Goal: Task Accomplishment & Management: Manage account settings

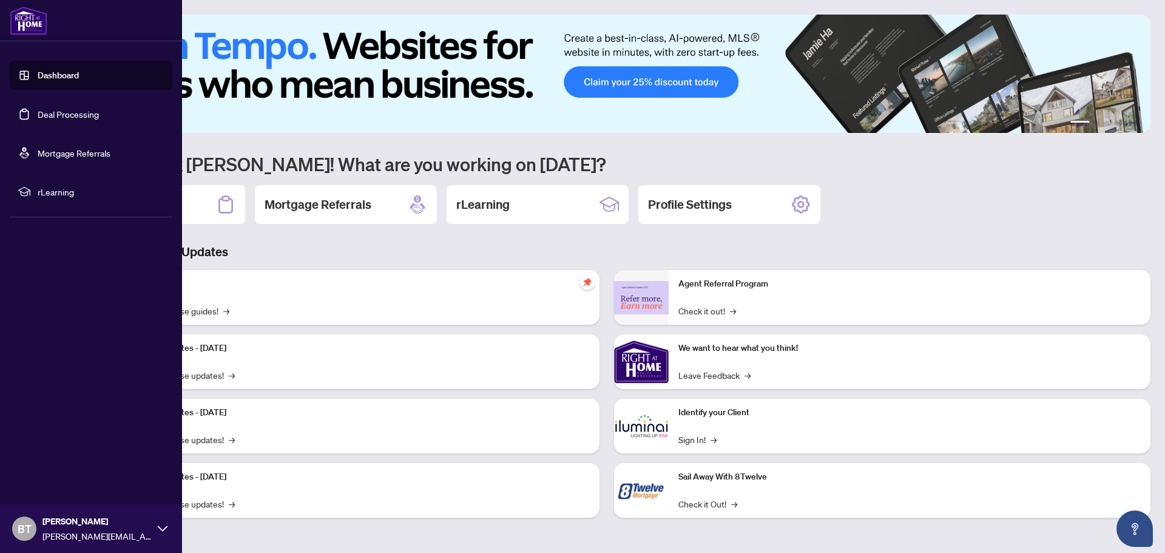
click at [62, 78] on link "Dashboard" at bounding box center [58, 75] width 41 height 11
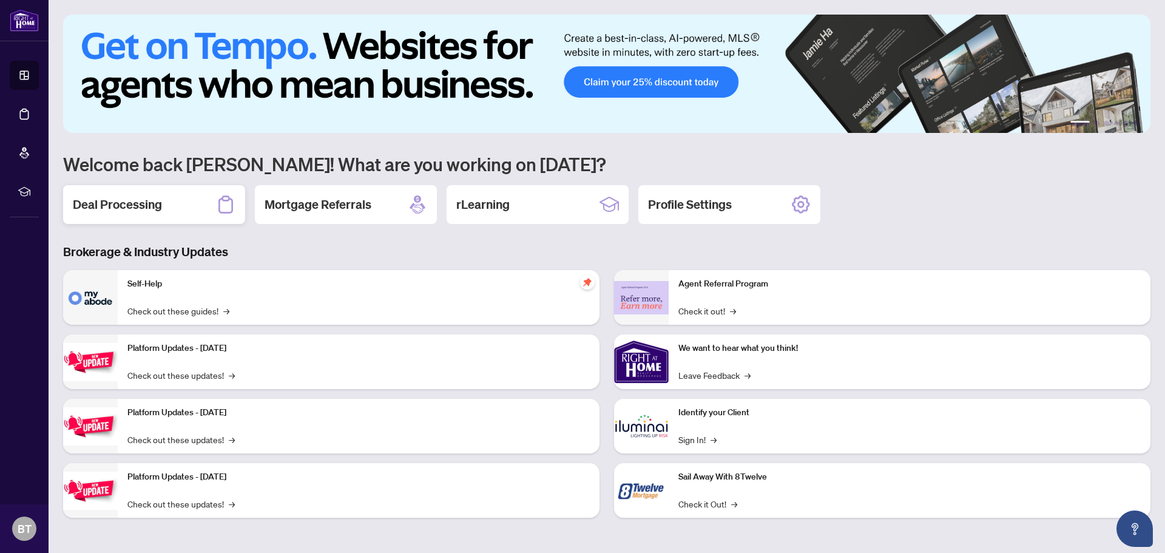
click at [157, 199] on h2 "Deal Processing" at bounding box center [117, 204] width 89 height 17
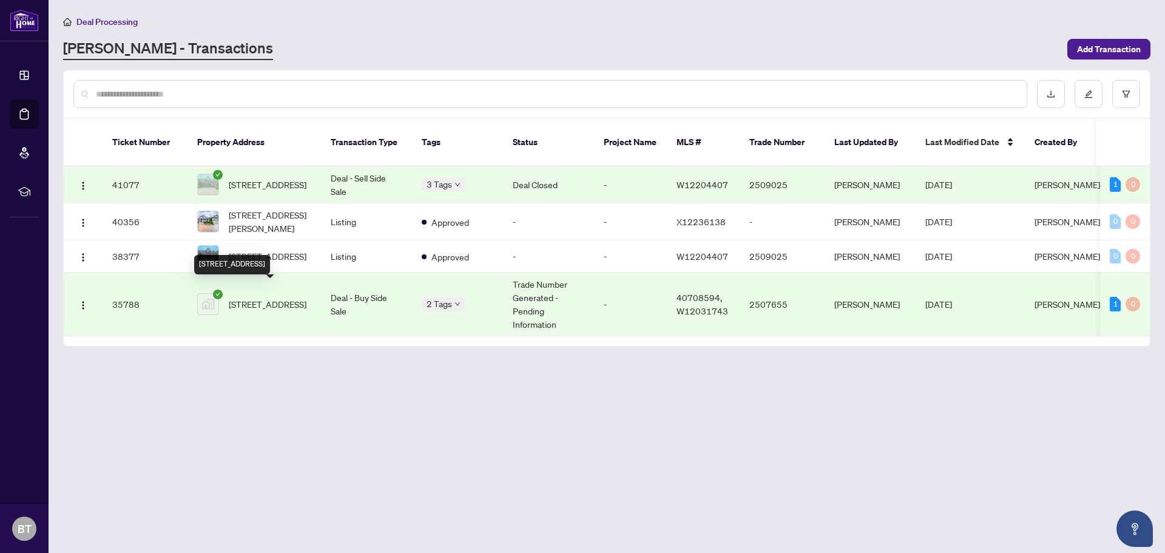
click at [257, 297] on span "[STREET_ADDRESS]" at bounding box center [268, 303] width 78 height 13
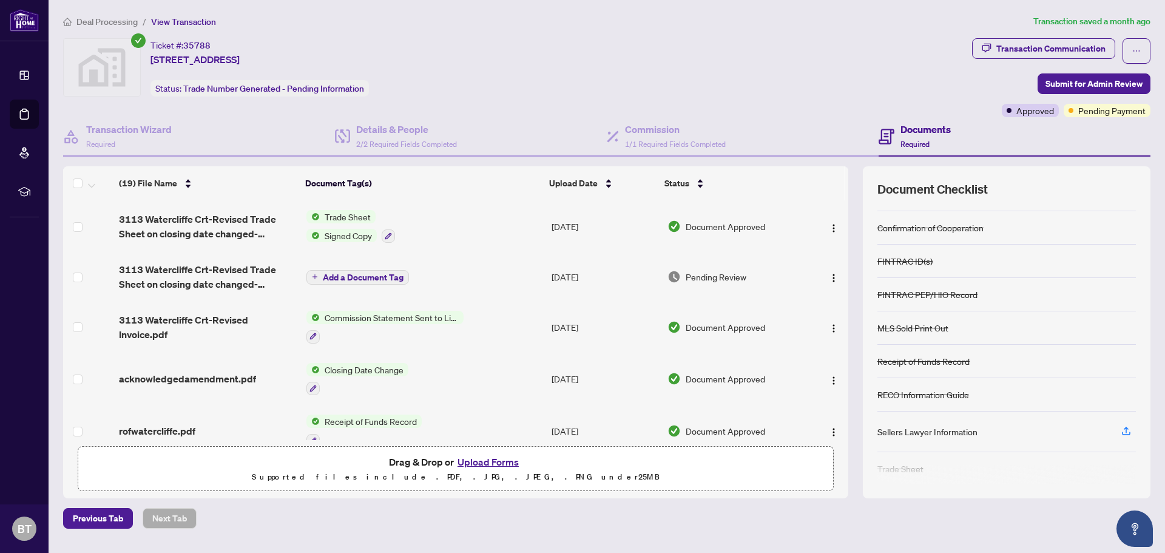
scroll to position [105, 0]
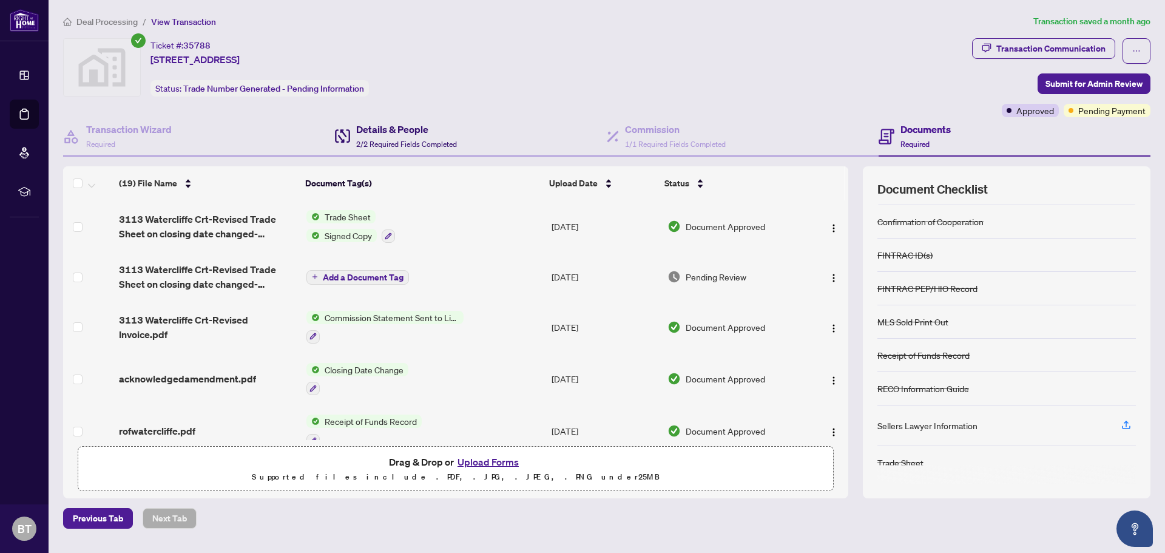
click at [406, 133] on h4 "Details & People" at bounding box center [406, 129] width 101 height 15
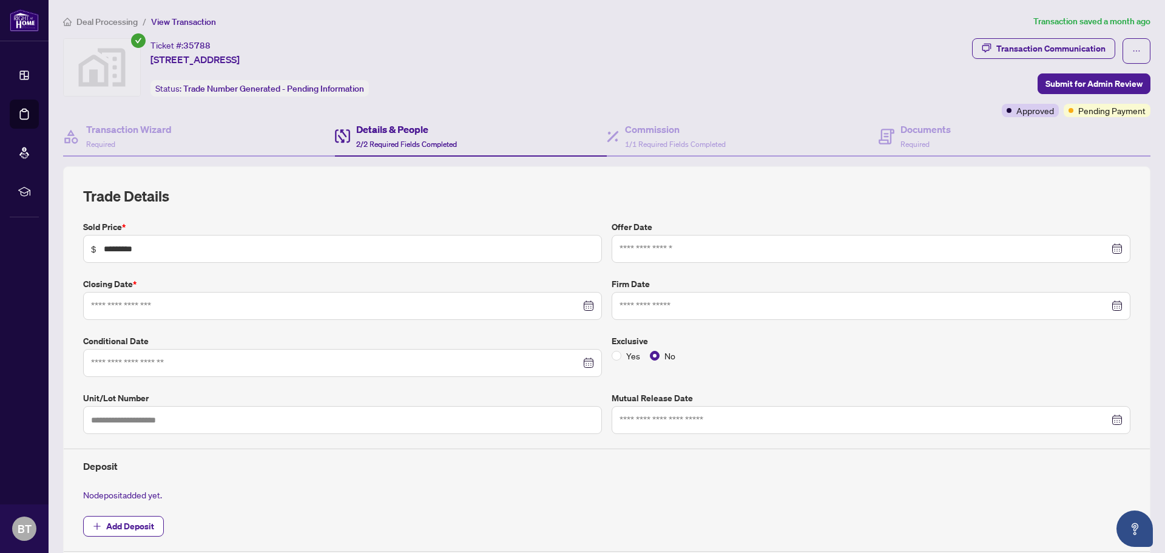
type input "**********"
click at [1019, 48] on div "Transaction Communication" at bounding box center [1050, 48] width 109 height 19
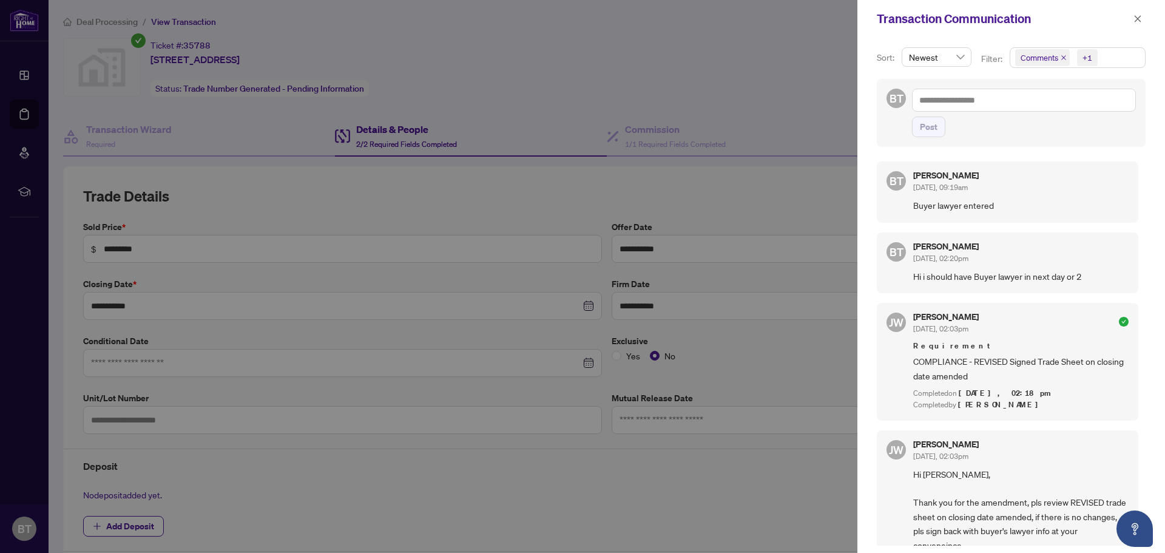
click at [702, 63] on div at bounding box center [582, 276] width 1165 height 553
click at [1136, 17] on icon "close" at bounding box center [1137, 19] width 8 height 8
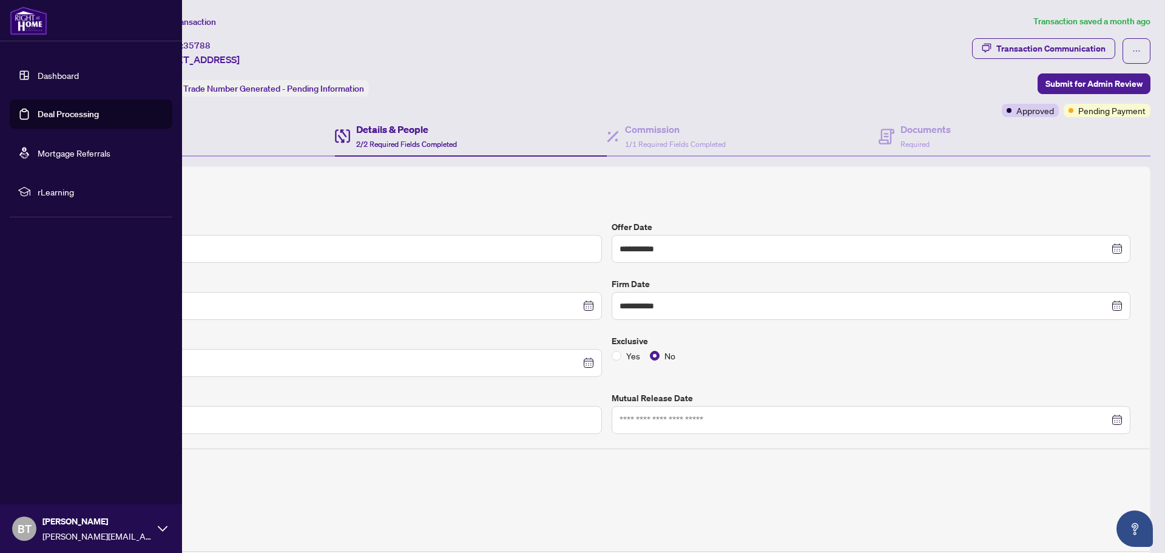
click at [38, 74] on link "Dashboard" at bounding box center [58, 75] width 41 height 11
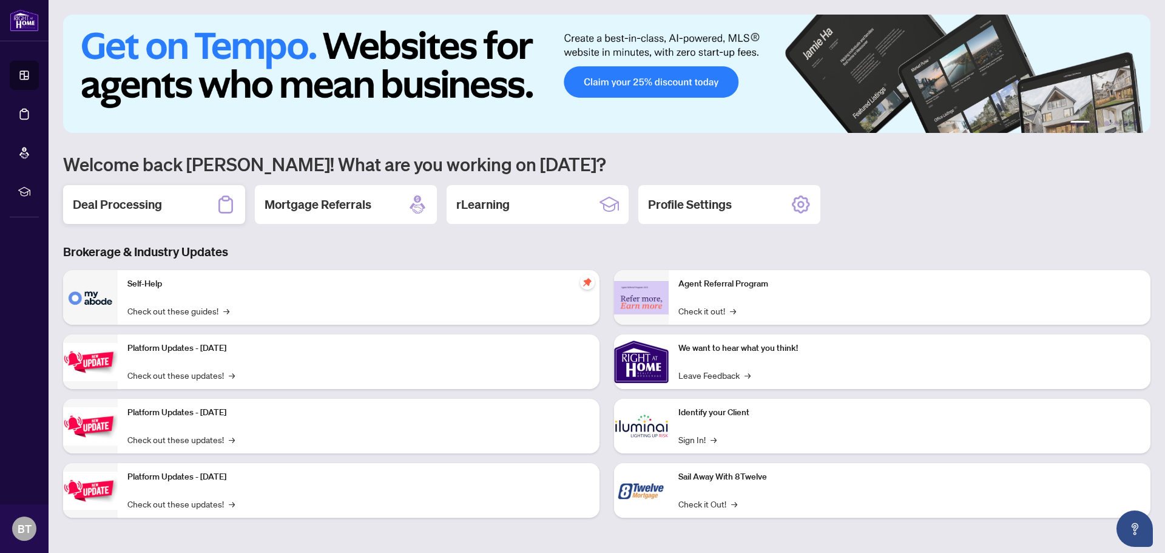
click at [146, 199] on h2 "Deal Processing" at bounding box center [117, 204] width 89 height 17
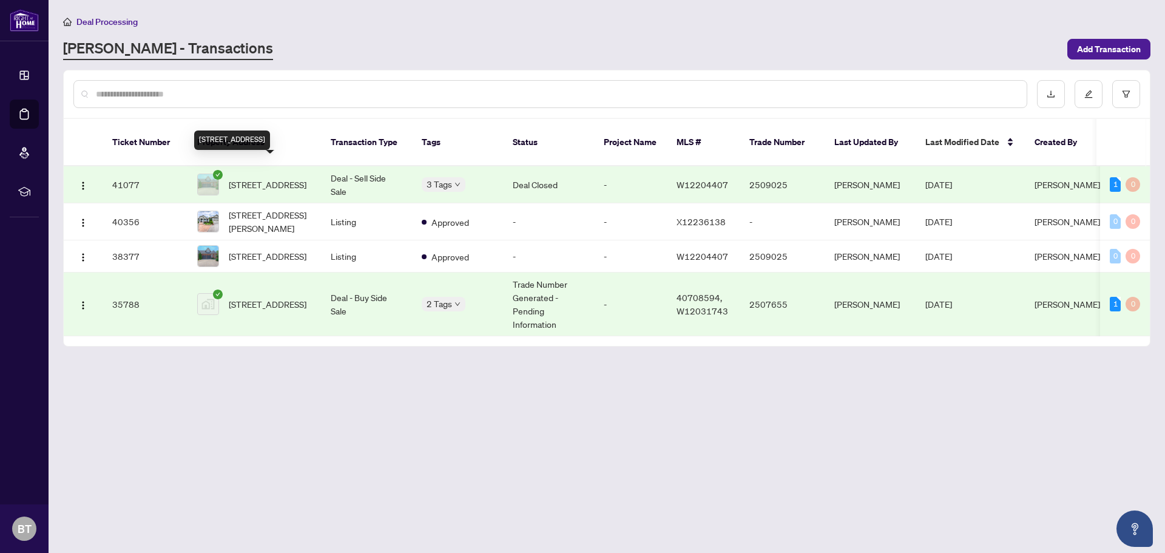
click at [302, 178] on span "[STREET_ADDRESS]" at bounding box center [268, 184] width 78 height 13
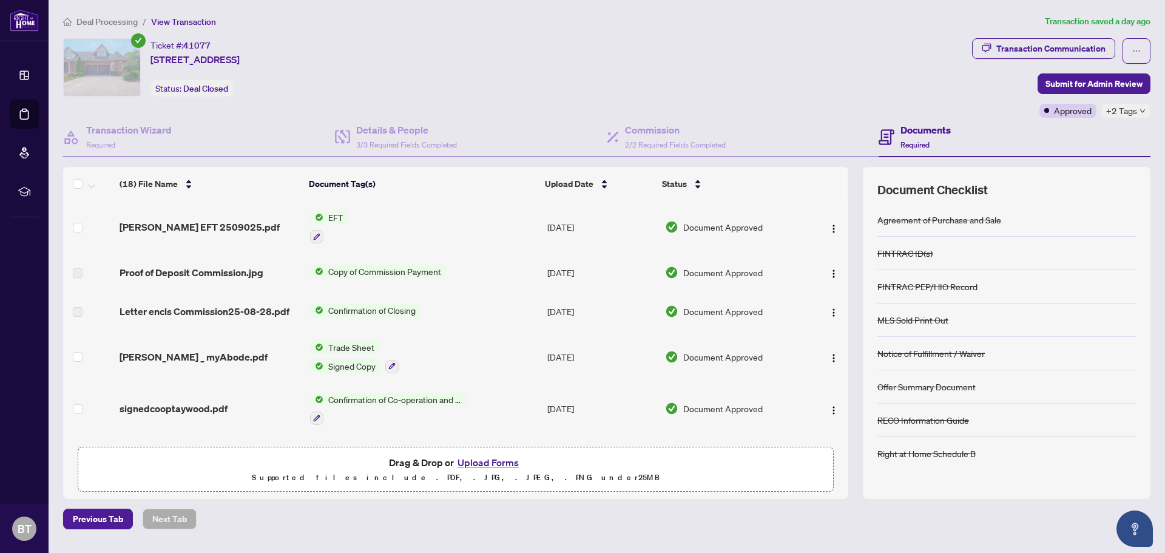
click at [336, 212] on span "EFT" at bounding box center [335, 217] width 25 height 13
click at [283, 278] on span "EFT" at bounding box center [286, 277] width 25 height 13
